Goal: Communication & Community: Ask a question

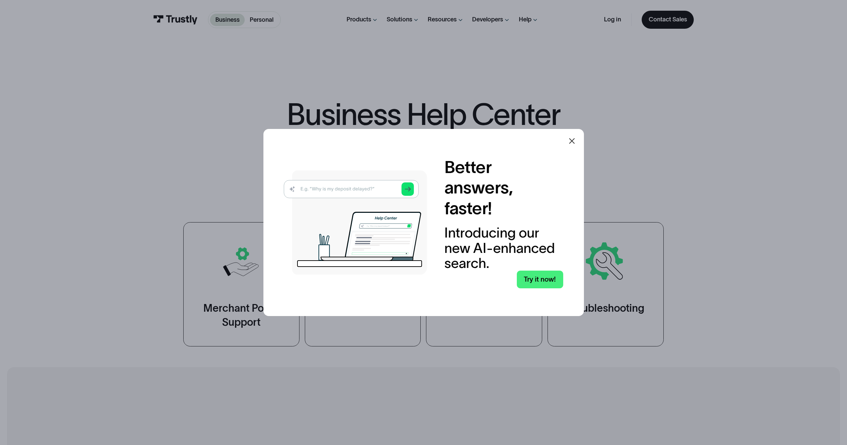
click at [339, 190] on img at bounding box center [355, 222] width 143 height 104
click at [337, 187] on img at bounding box center [355, 222] width 143 height 104
click at [551, 280] on link "Try it now!" at bounding box center [540, 279] width 46 height 18
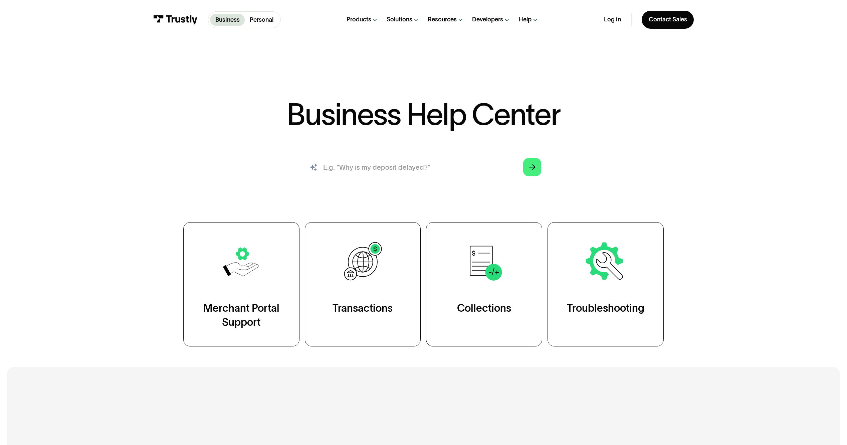
click at [348, 167] on input "search" at bounding box center [423, 166] width 249 height 27
type input "why is my institution number not recognized"
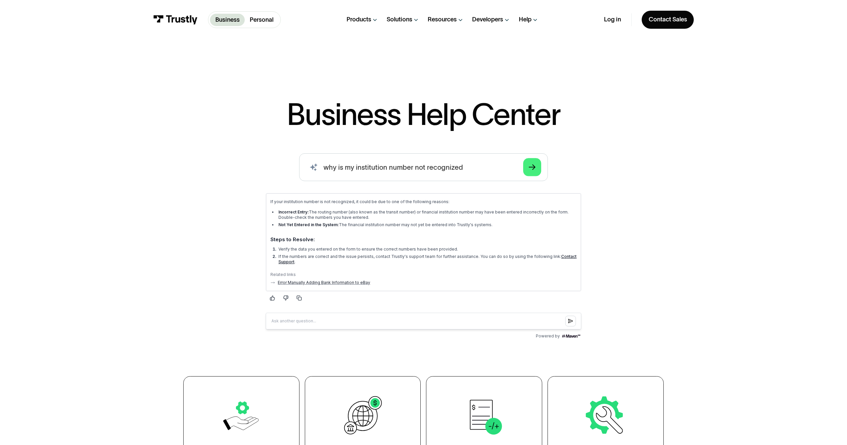
click at [288, 261] on link "Contact Support" at bounding box center [427, 259] width 298 height 10
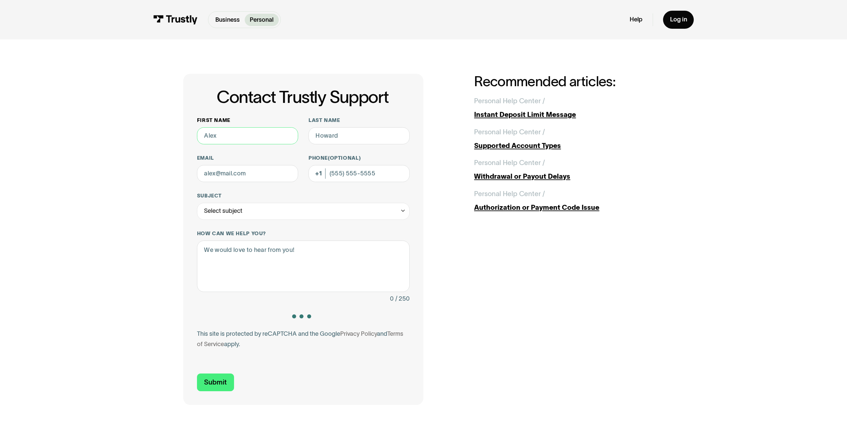
click at [237, 137] on input "First name" at bounding box center [247, 135] width 101 height 17
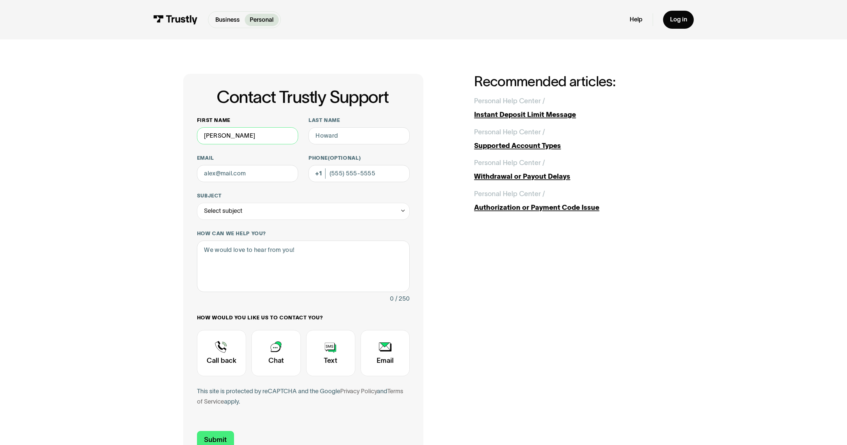
type input "Brad"
type input "Gamroth"
type input "bgamroth@norseman.ca"
click at [229, 211] on div "Select subject" at bounding box center [223, 211] width 38 height 10
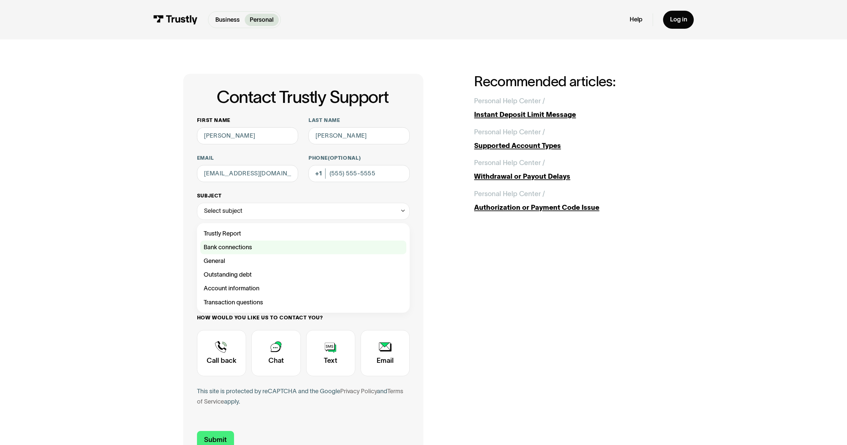
click at [233, 250] on div "Contact Trustly Support" at bounding box center [303, 247] width 206 height 14
type input "**********"
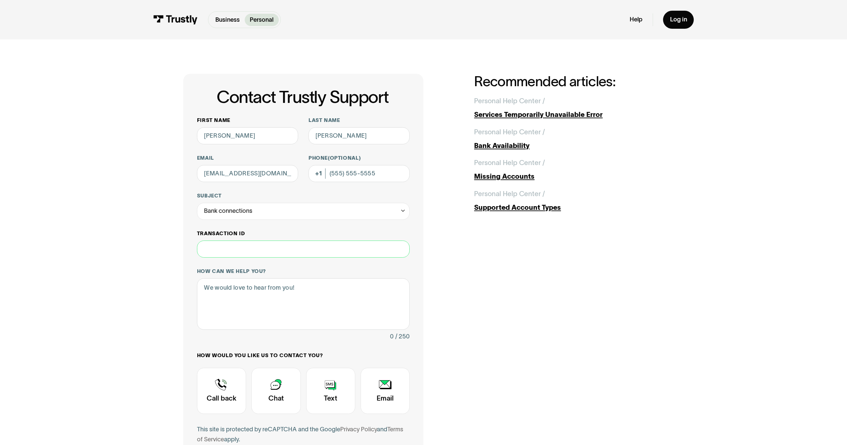
click at [240, 252] on input "Transaction ID" at bounding box center [303, 248] width 213 height 17
click at [246, 290] on textarea "How can we help you?" at bounding box center [303, 303] width 213 height 51
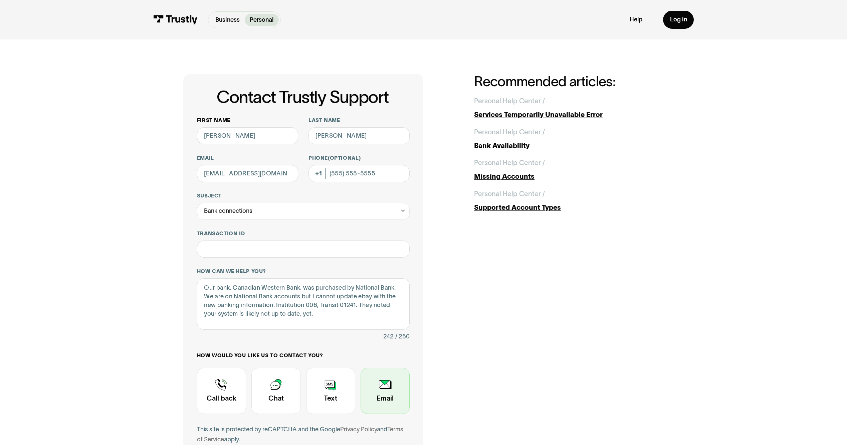
click at [381, 395] on div "Contact Trustly Support" at bounding box center [385, 391] width 49 height 46
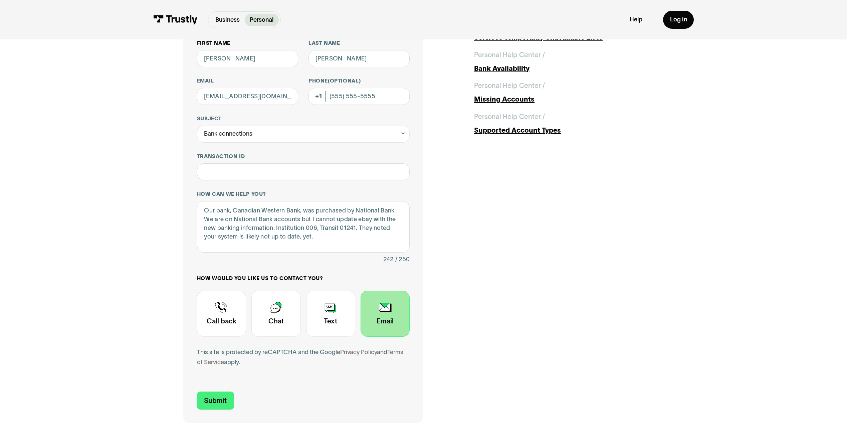
scroll to position [100, 0]
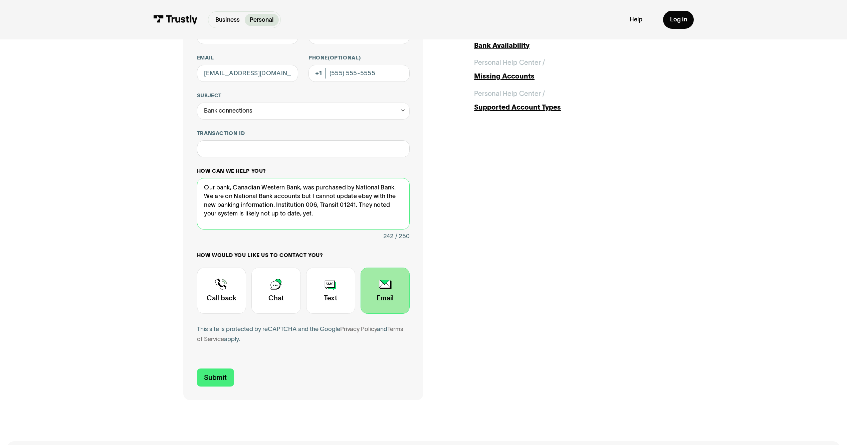
click at [371, 205] on textarea "Our bank, Canadian Western Bank, was purchased by National Bank. We are on Nati…" at bounding box center [303, 203] width 213 height 51
type textarea "Our bank, Canadian Western Bank, was purchased by National Bank. We are on Nati…"
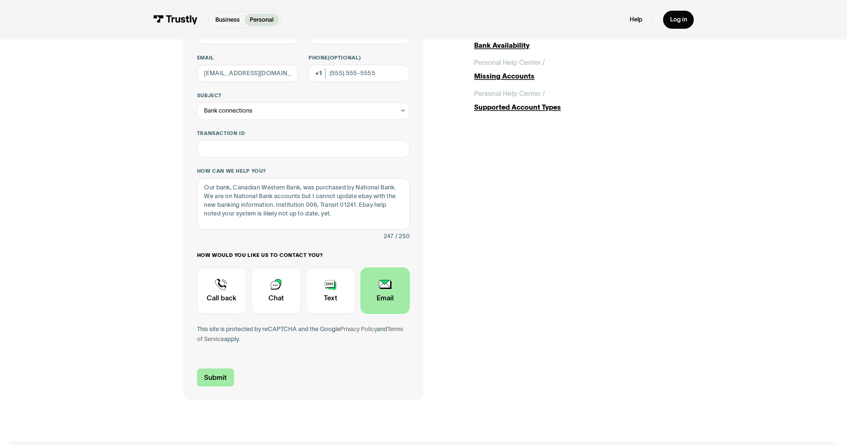
click at [214, 376] on input "Submit" at bounding box center [215, 377] width 37 height 18
